Goal: Navigation & Orientation: Find specific page/section

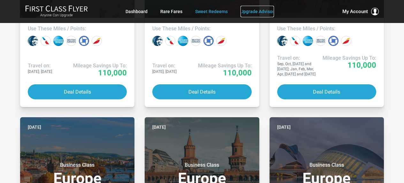
click at [248, 7] on link "Upgrade Advisor" at bounding box center [258, 12] width 34 height 12
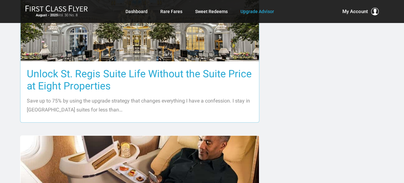
scroll to position [511, 0]
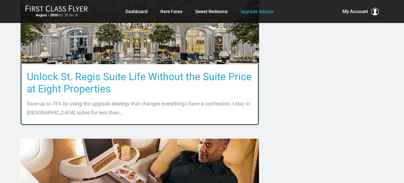
click at [201, 50] on img at bounding box center [139, 28] width 239 height 159
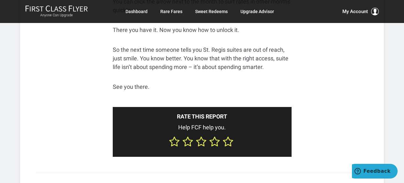
scroll to position [2525, 0]
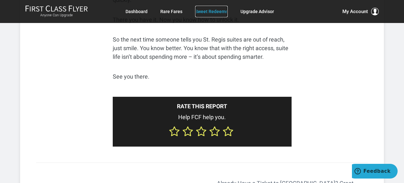
click at [208, 7] on link "Sweet Redeems" at bounding box center [211, 12] width 33 height 12
